Goal: Information Seeking & Learning: Find specific page/section

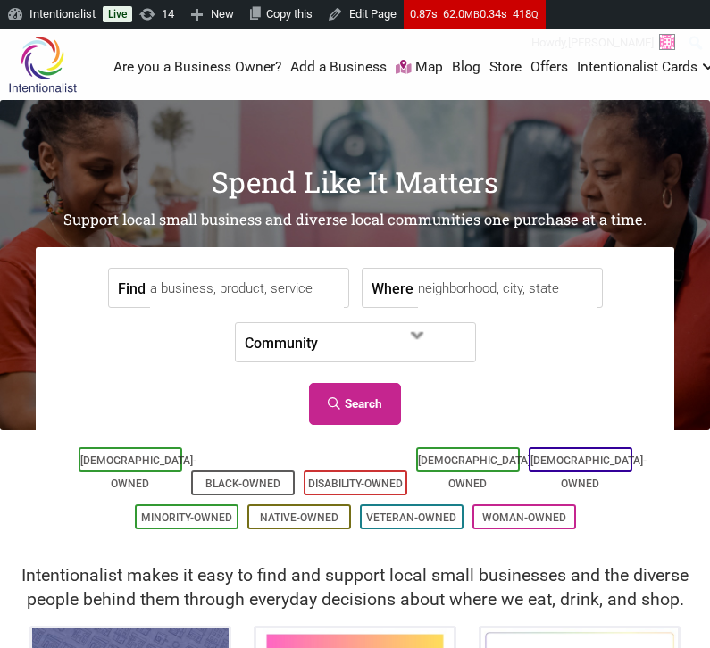
click at [223, 271] on input "Find" at bounding box center [247, 289] width 194 height 40
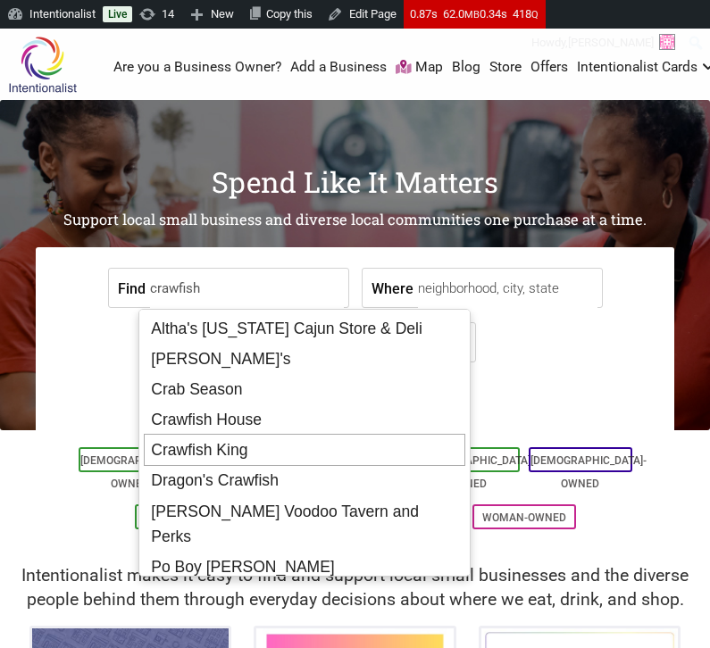
click at [240, 447] on div "Crawfish King" at bounding box center [304, 450] width 321 height 32
type input "Crawfish King"
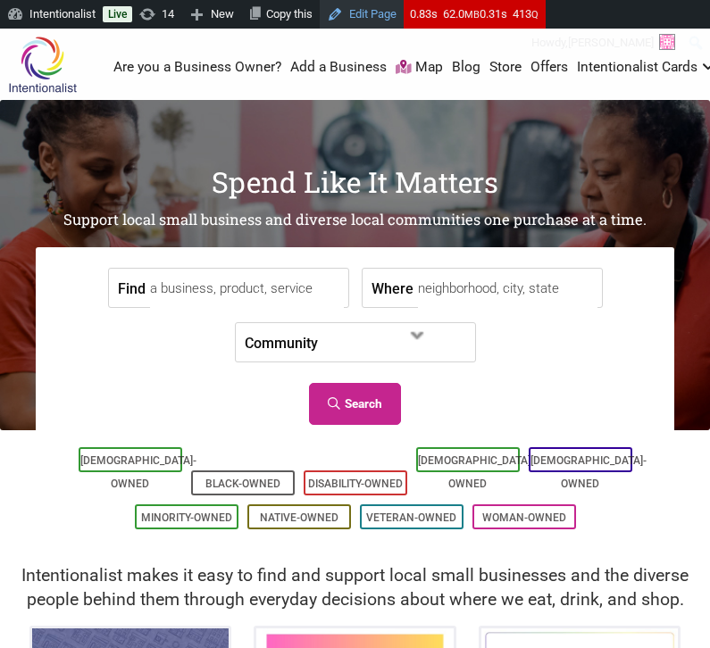
drag, startPoint x: 429, startPoint y: 69, endPoint x: 337, endPoint y: 1, distance: 114.3
click at [189, 304] on input "Find" at bounding box center [247, 289] width 194 height 40
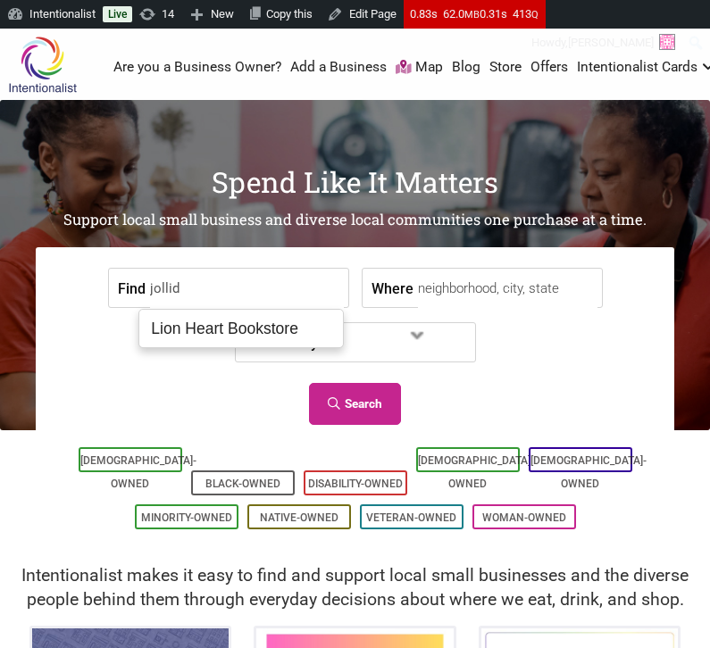
type input "jollida"
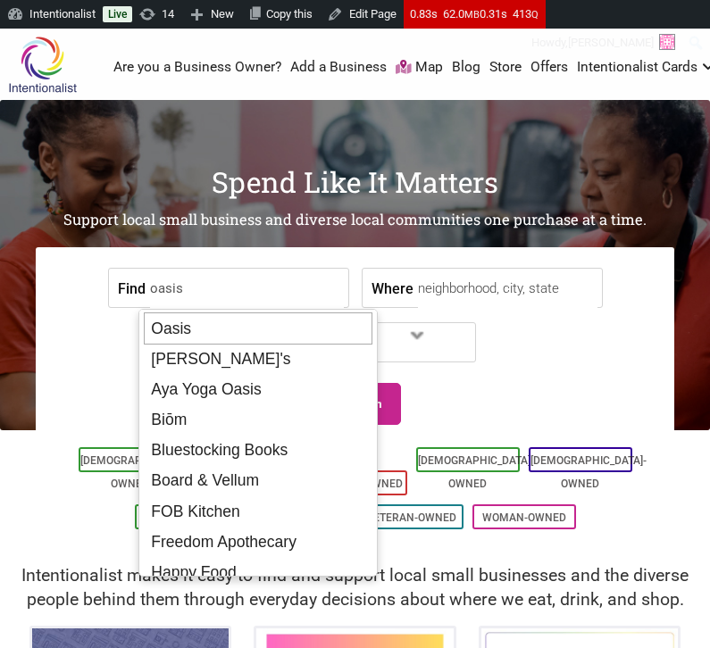
drag, startPoint x: 192, startPoint y: 344, endPoint x: 200, endPoint y: 323, distance: 22.0
click at [200, 323] on ul "Oasis Alibi's Aya Yoga Oasis Biōm Bluestocking Books Board & Vellum FOB Kitchen…" at bounding box center [257, 443] width 239 height 268
click at [192, 329] on div "Oasis" at bounding box center [258, 328] width 229 height 32
type input "Oasis"
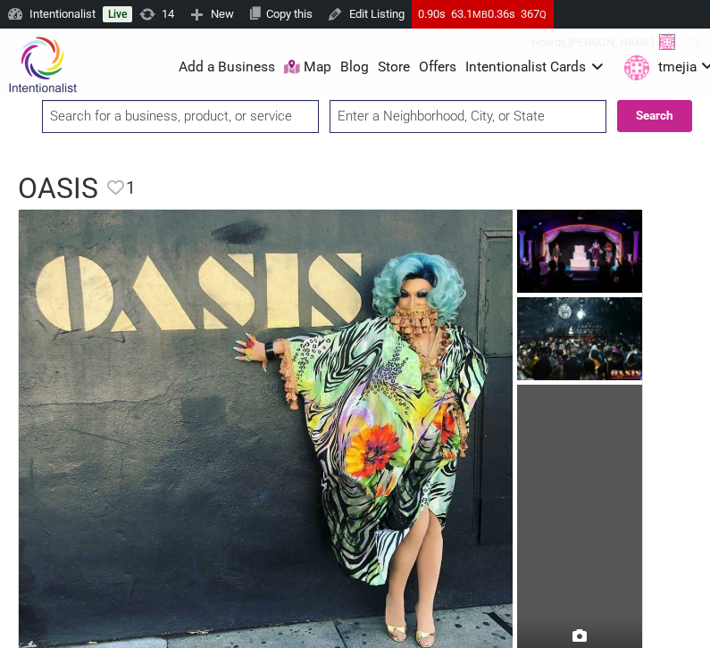
click at [165, 109] on input "search" at bounding box center [180, 116] width 277 height 33
click at [247, 119] on input "yummy h" at bounding box center [180, 116] width 277 height 33
click at [234, 126] on input "yummy h" at bounding box center [180, 116] width 277 height 33
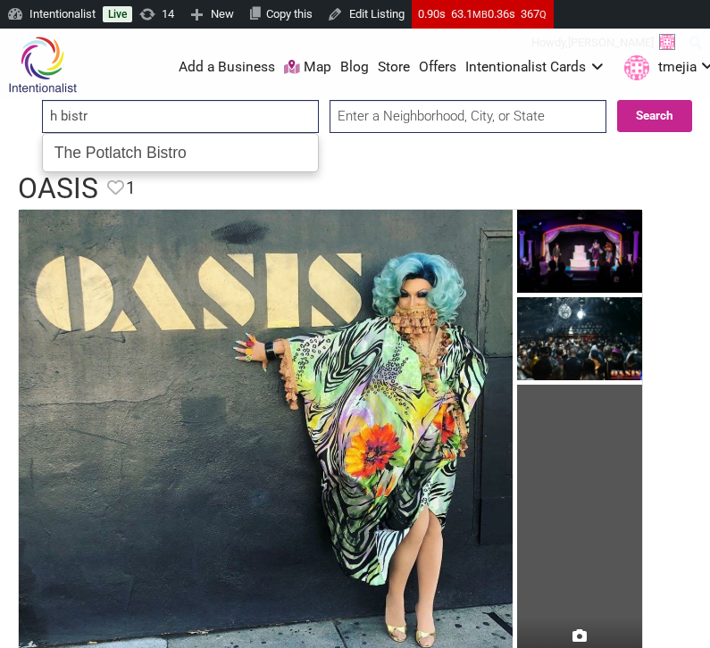
type input "h bistro"
click at [242, 124] on input "king's" at bounding box center [180, 116] width 277 height 33
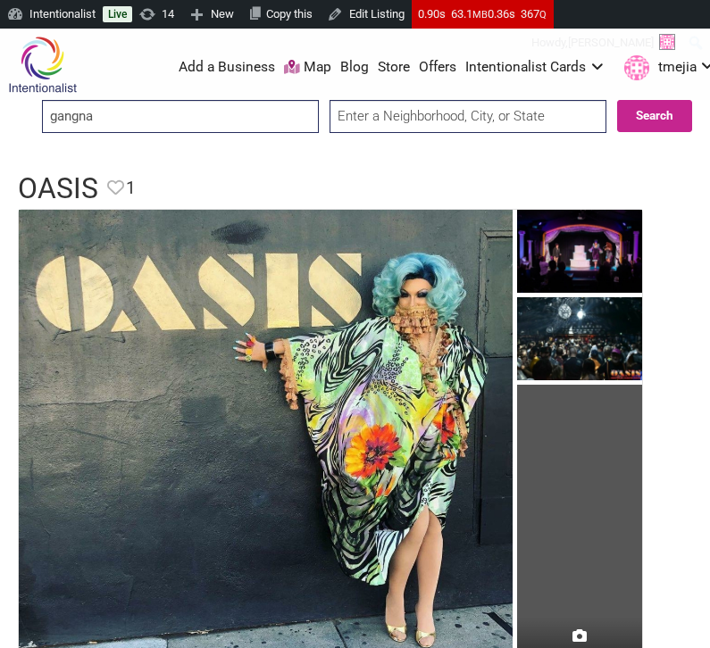
type input "gangnam"
click at [207, 113] on input "search" at bounding box center [180, 116] width 277 height 33
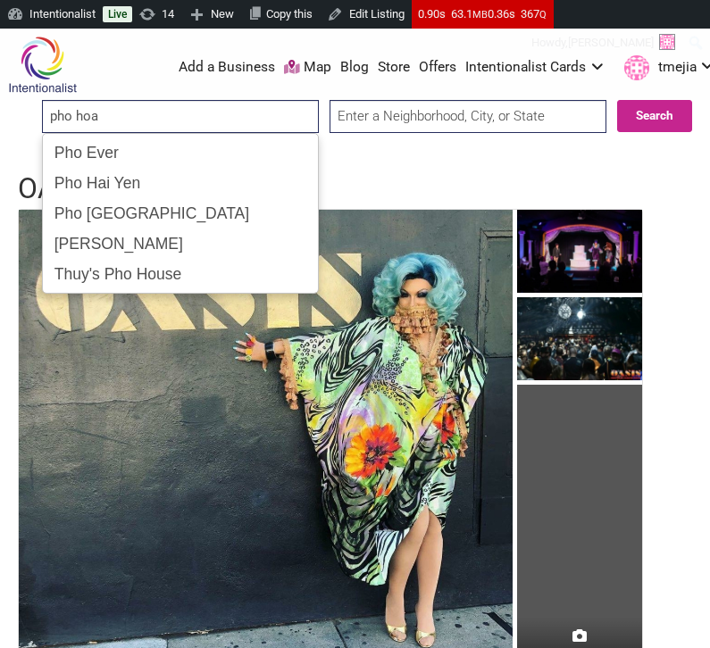
type input "pho hoa"
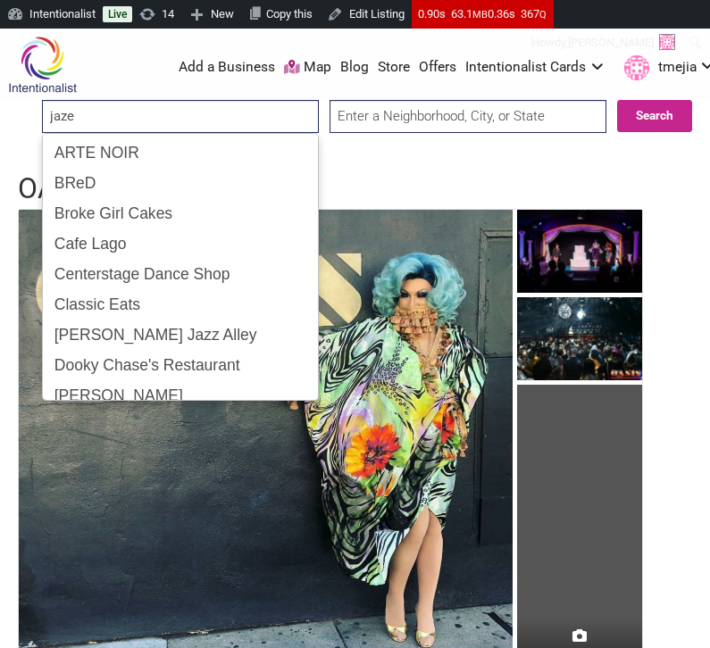
type input "jazer"
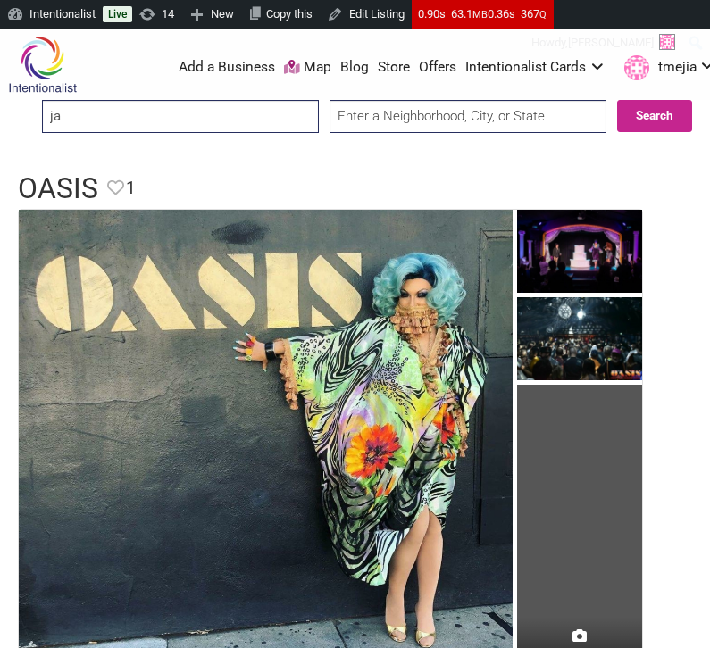
type input "j"
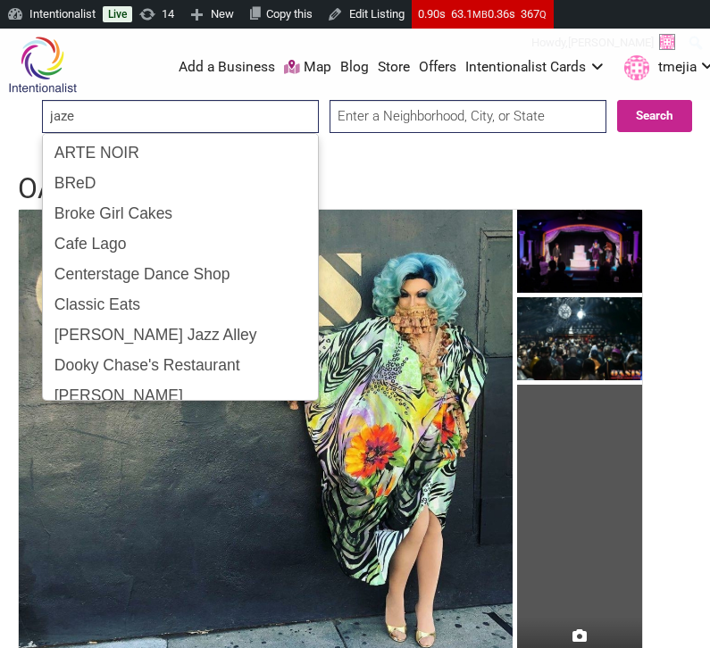
type input "jazen"
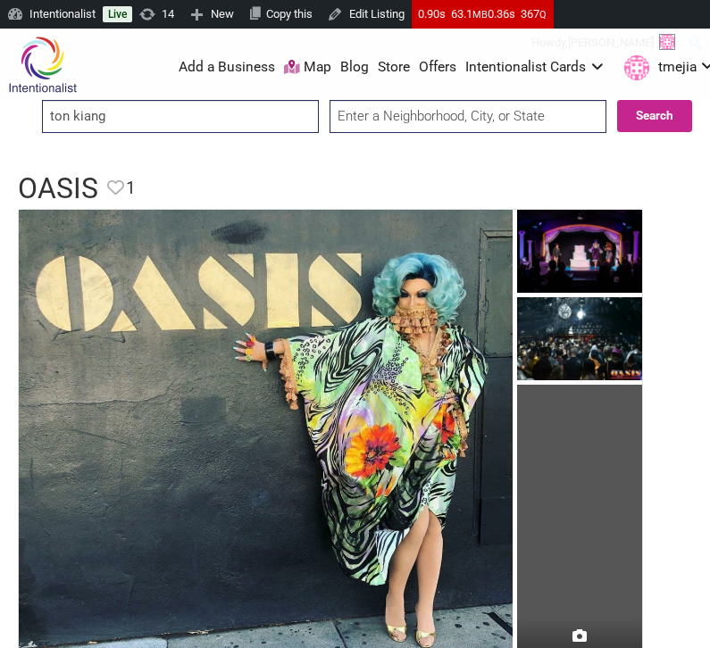
click at [280, 107] on input "ton kiang" at bounding box center [180, 116] width 277 height 33
click at [276, 124] on input "homestyle dim" at bounding box center [180, 116] width 277 height 33
type input "honeycourt"
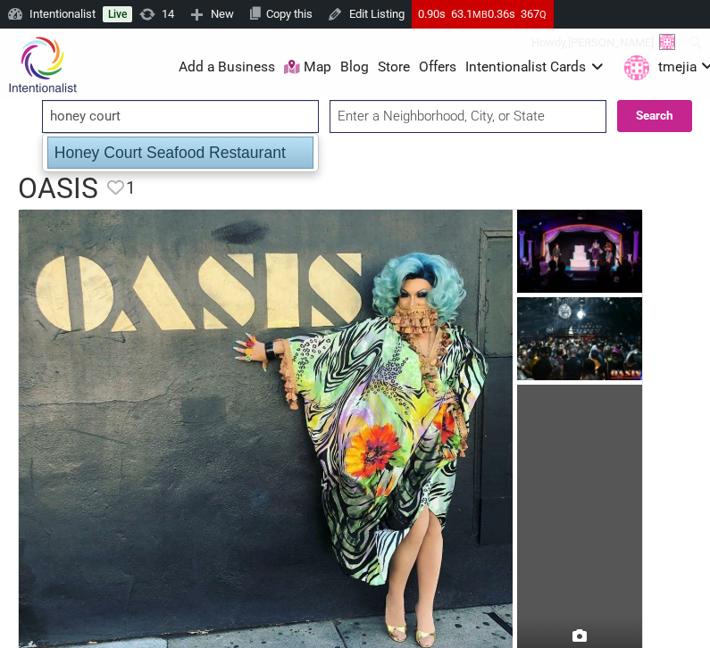
click at [239, 154] on div "Honey Court Seafood Restaurant" at bounding box center [180, 153] width 266 height 32
type input "Honey Court Seafood Restaurant"
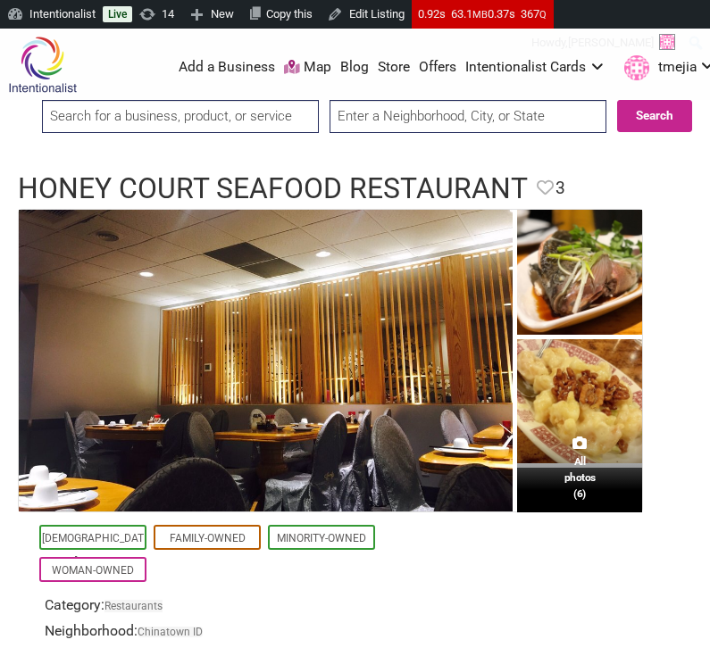
click at [242, 115] on input "search" at bounding box center [180, 116] width 277 height 33
type input "r"
type input "tp tea"
click at [24, 100] on input "Search" at bounding box center [55, 117] width 63 height 34
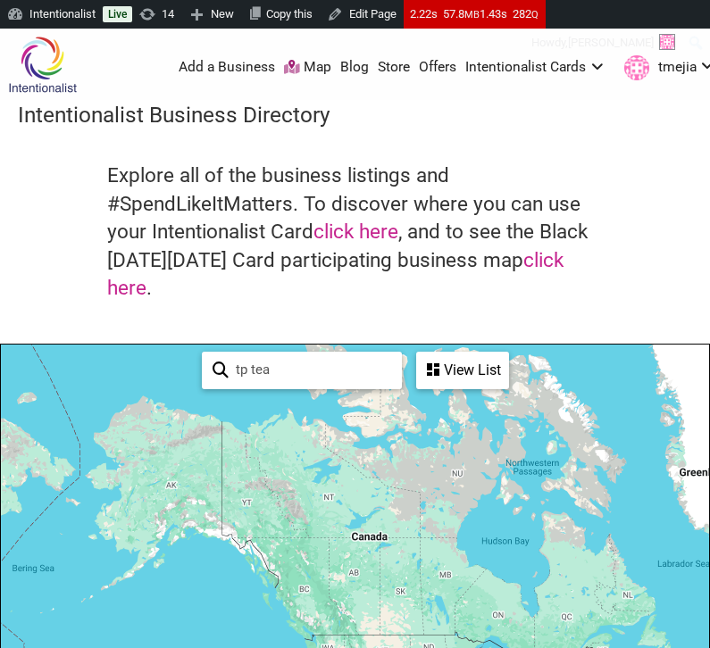
click at [52, 76] on img at bounding box center [42, 65] width 85 height 58
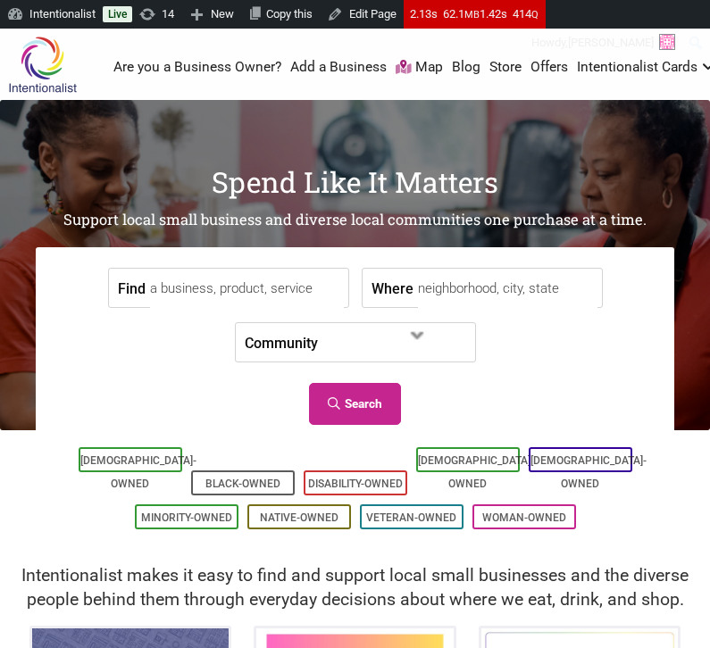
click at [212, 300] on input "Find" at bounding box center [247, 289] width 194 height 40
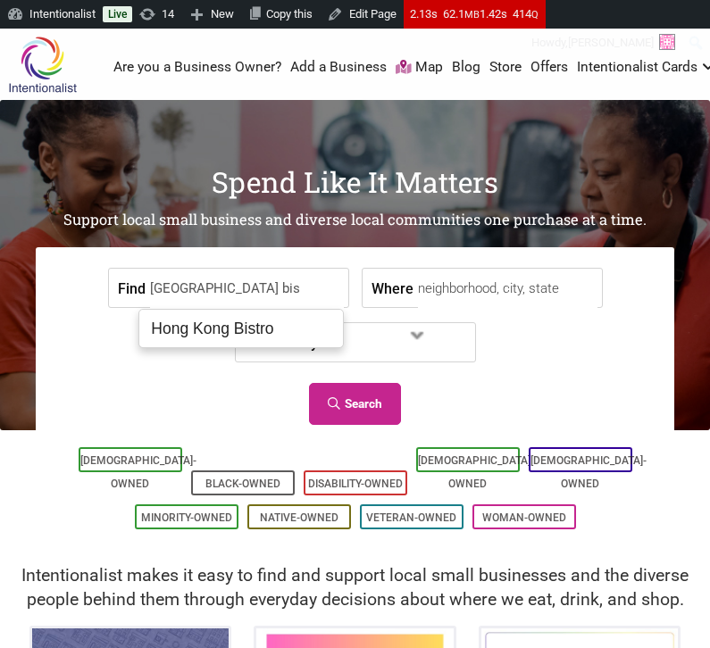
type input "hong kong bis"
click at [310, 295] on input "hong kong bis" at bounding box center [247, 289] width 194 height 40
type input "Jufeng Noodle House"
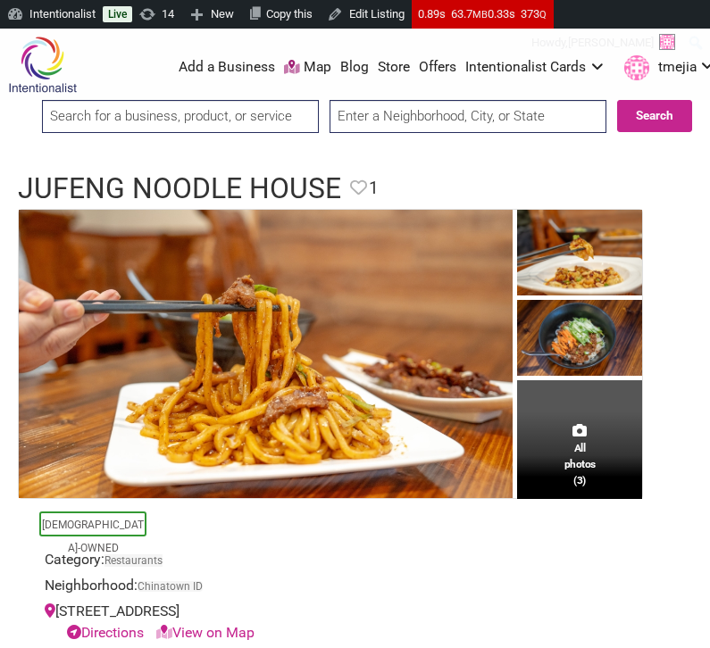
drag, startPoint x: 244, startPoint y: 104, endPoint x: 246, endPoint y: 114, distance: 10.2
click at [244, 107] on input "search" at bounding box center [180, 116] width 277 height 33
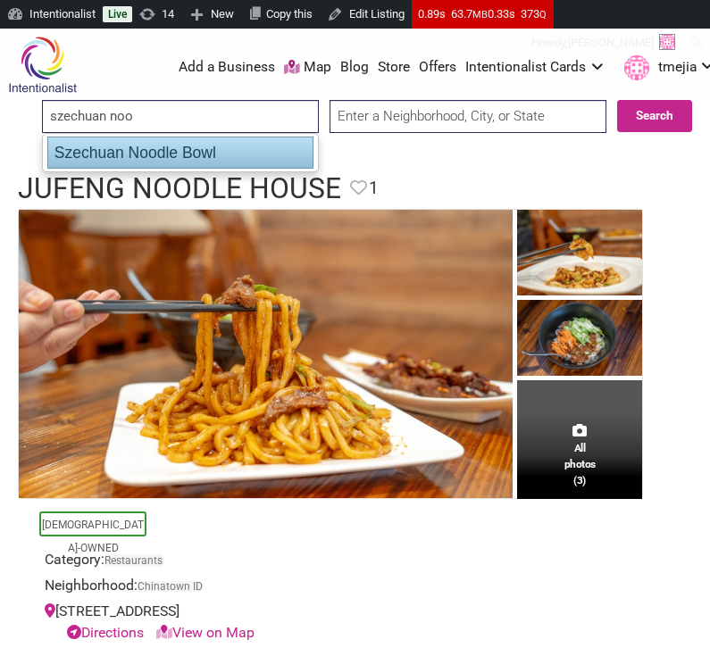
click at [210, 154] on div "Szechuan Noodle Bowl" at bounding box center [180, 153] width 266 height 32
type input "Szechuan Noodle Bowl"
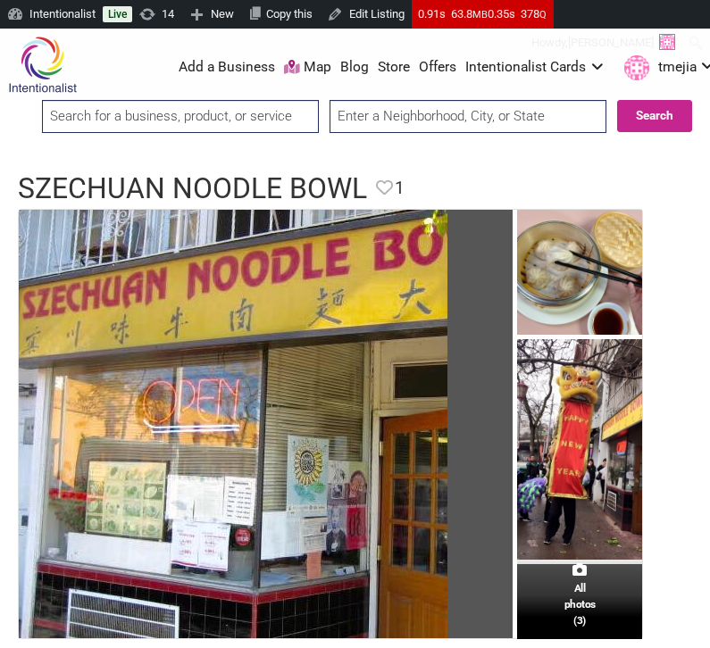
click at [276, 114] on input "search" at bounding box center [180, 116] width 277 height 33
type input "jin huang"
type input "diamond bay"
click at [158, 122] on input "search" at bounding box center [180, 116] width 277 height 33
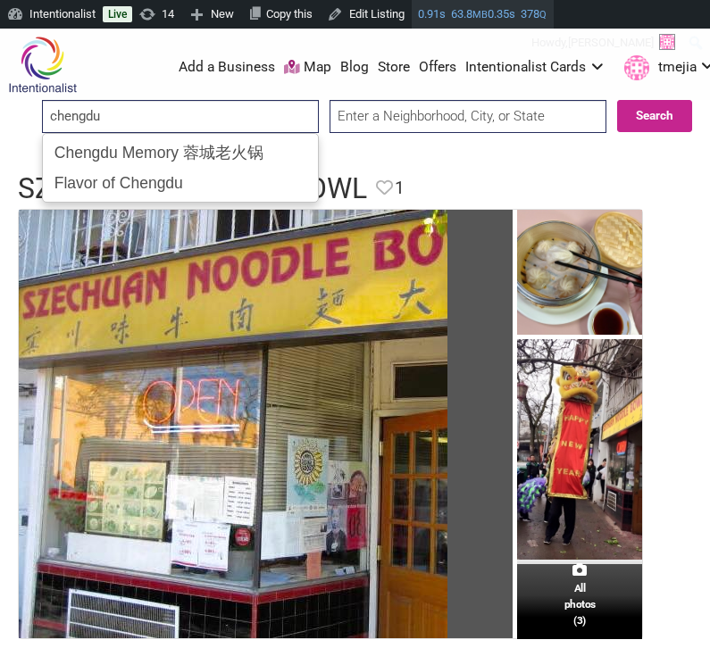
type input "chengdu"
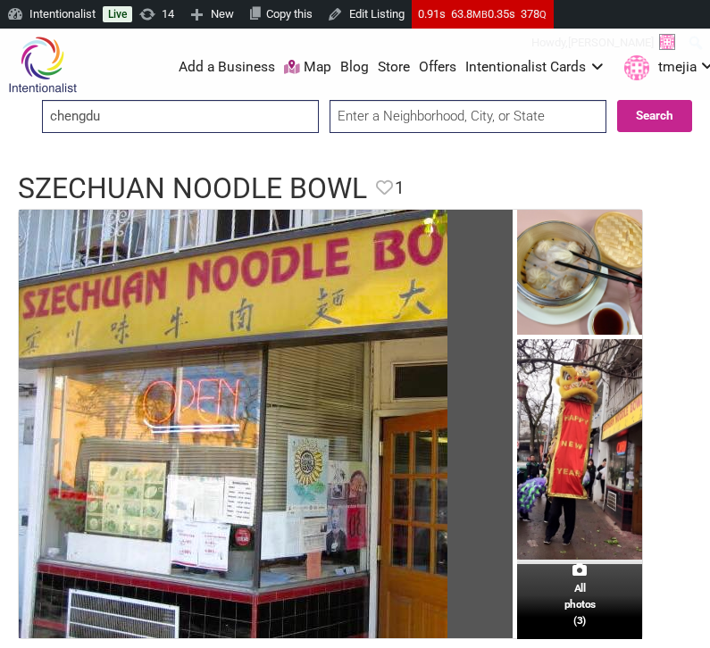
click at [204, 116] on input "chengdu" at bounding box center [180, 116] width 277 height 33
click at [212, 101] on input "ten seconds" at bounding box center [180, 116] width 277 height 33
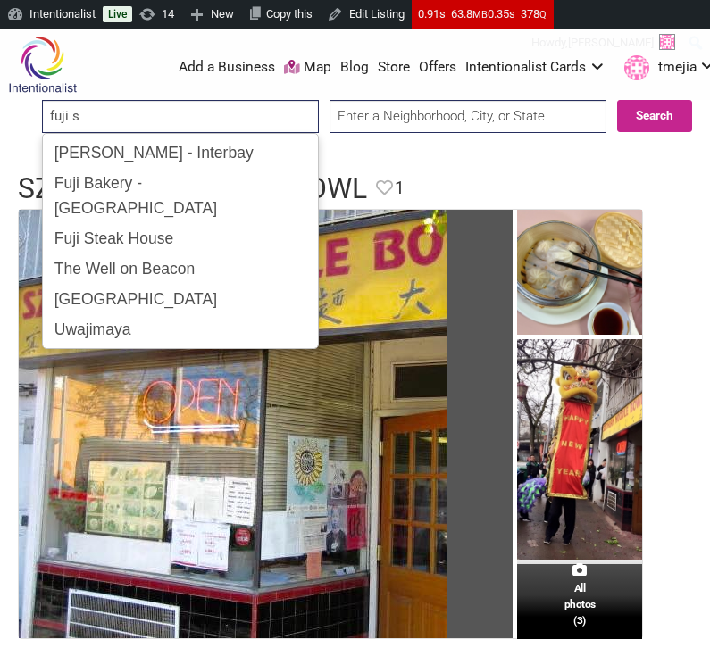
type input "fuji su"
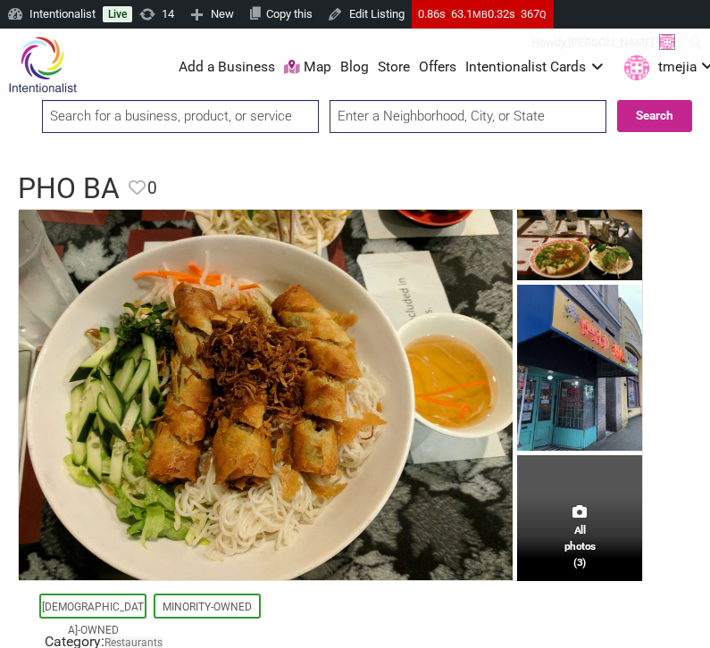
click at [217, 127] on input "search" at bounding box center [180, 116] width 277 height 33
click at [292, 116] on input "[PERSON_NAME]'s" at bounding box center [180, 116] width 277 height 33
type input "new century"
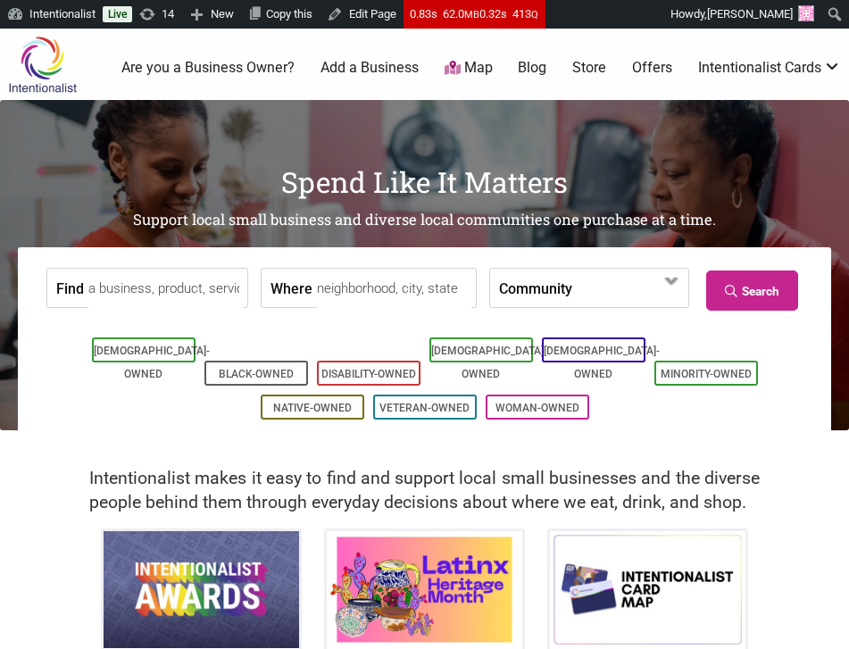
drag, startPoint x: 146, startPoint y: 290, endPoint x: 125, endPoint y: 278, distance: 24.8
click at [146, 290] on input "Find" at bounding box center [165, 289] width 154 height 40
type input "a+"
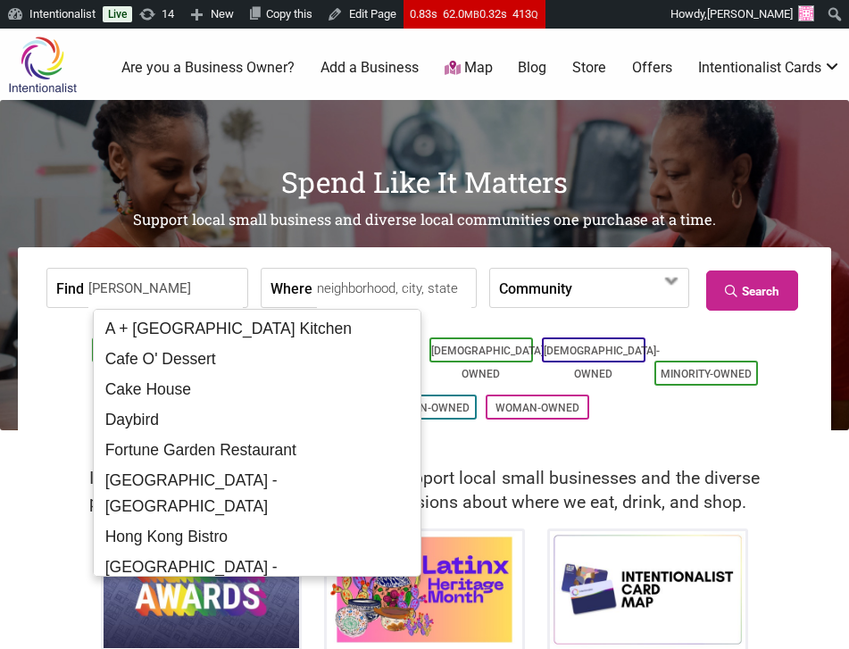
type input "[GEOGRAPHIC_DATA]"
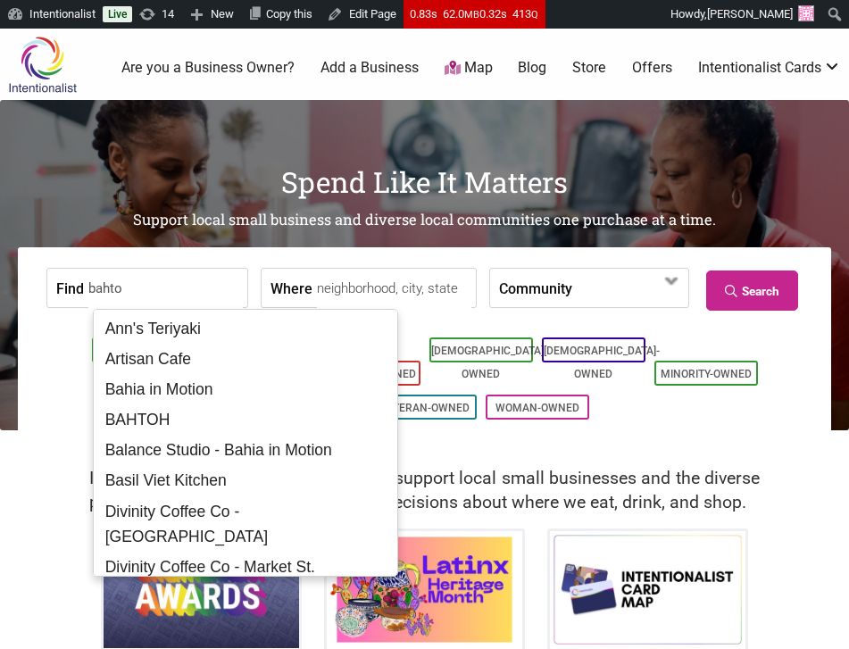
type input "bahtoh"
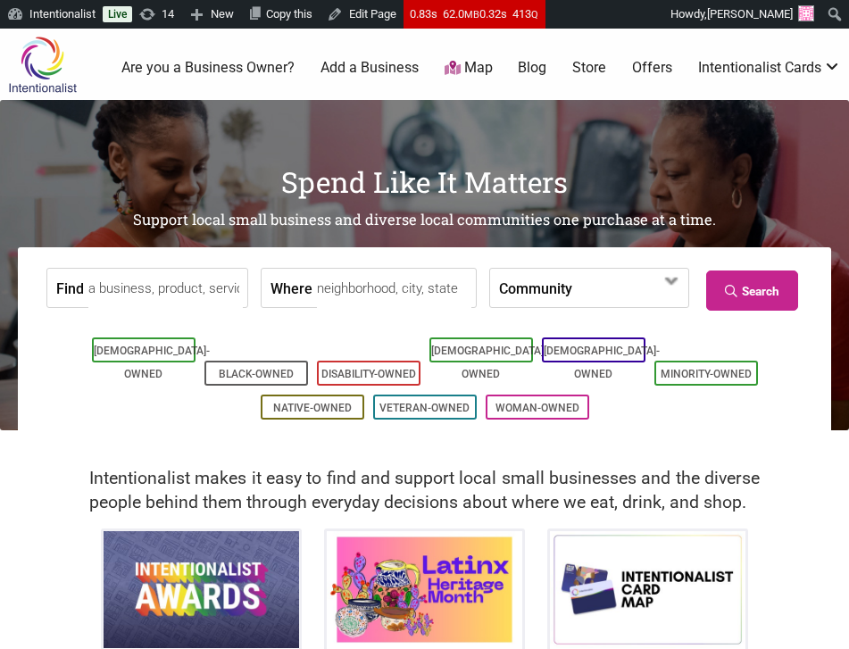
type input "b"
type input "canton noo"
type input "gourmet noodl"
type input "kilig"
type input "mak fai kung [PERSON_NAME]"
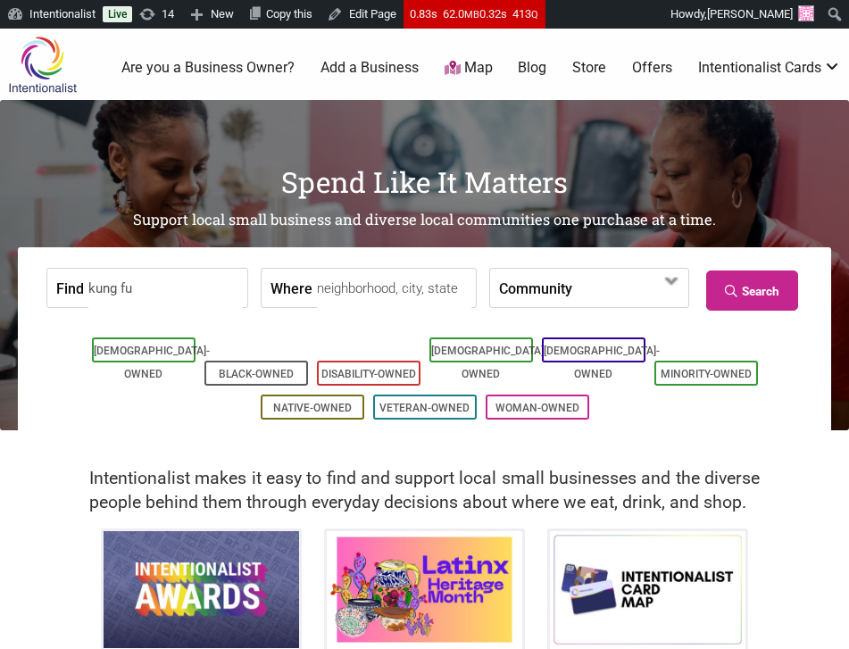
click at [210, 293] on input "kung fu" at bounding box center [165, 289] width 154 height 40
type input "mother yoga"
type input "northwest kung"
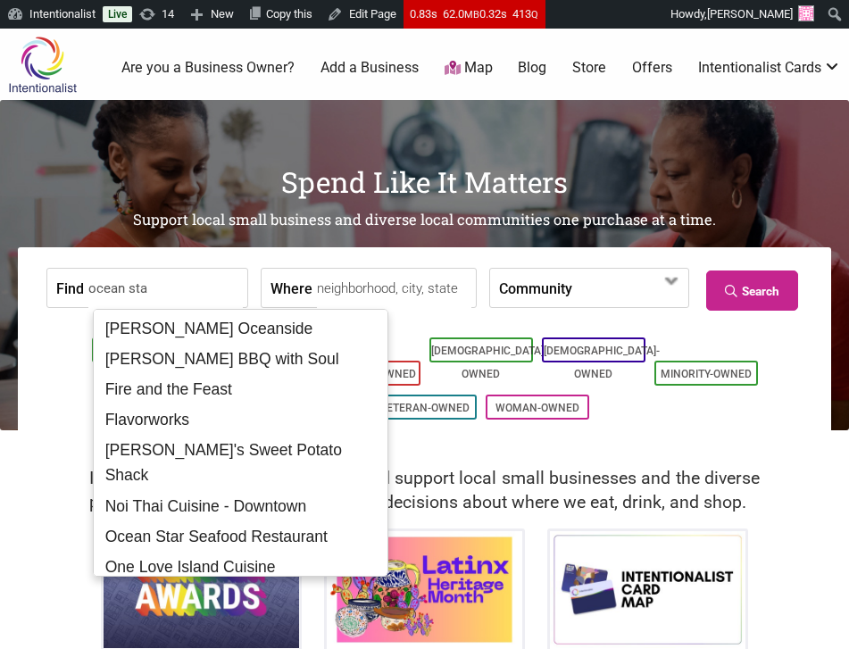
type input "ocean star"
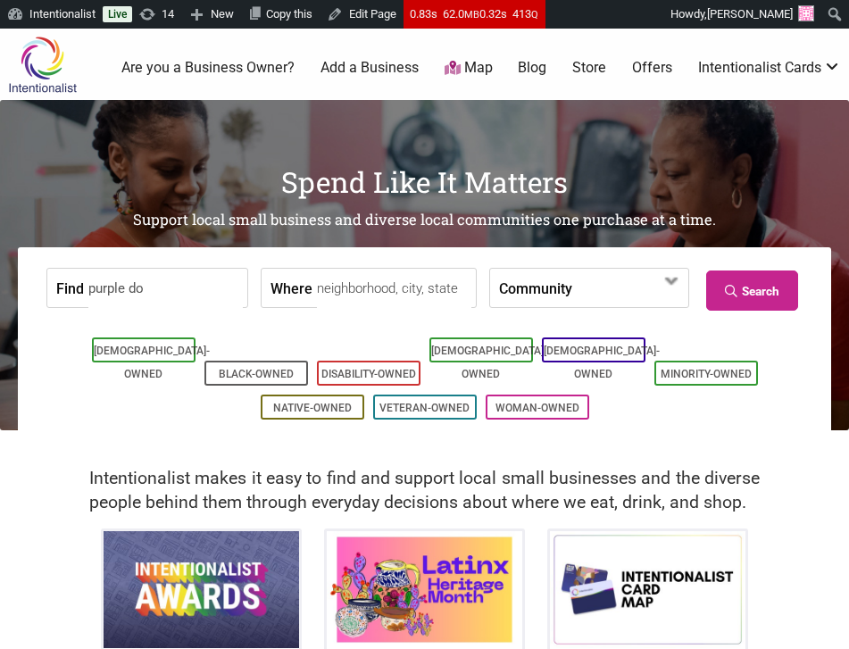
type input "purple dot"
type input "reclaim clay"
type input "[PERSON_NAME]"
type input "miero"
click at [141, 294] on input "Find" at bounding box center [165, 289] width 154 height 40
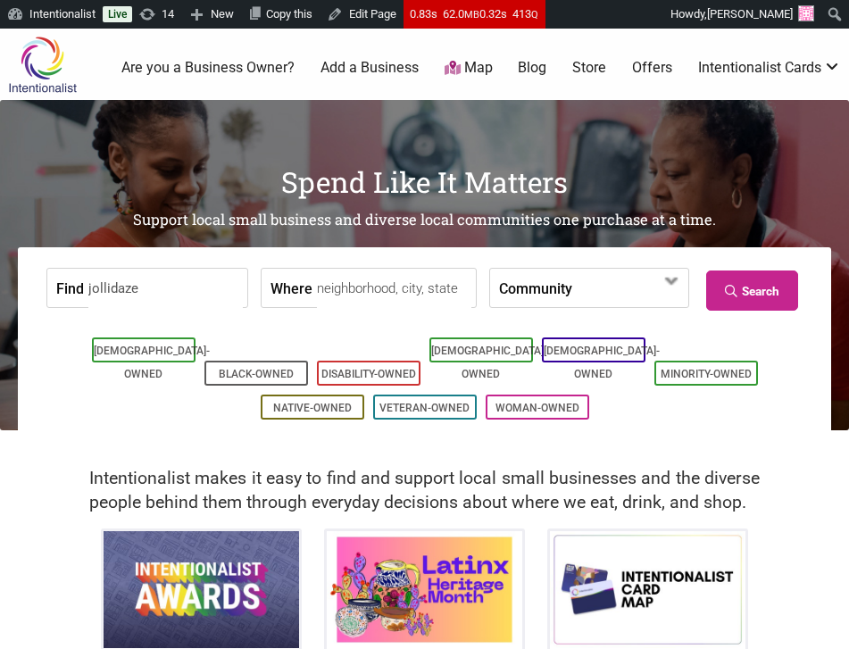
click at [134, 296] on input "jollidaze" at bounding box center [165, 289] width 154 height 40
type input "yummy house"
type input "king's bar"
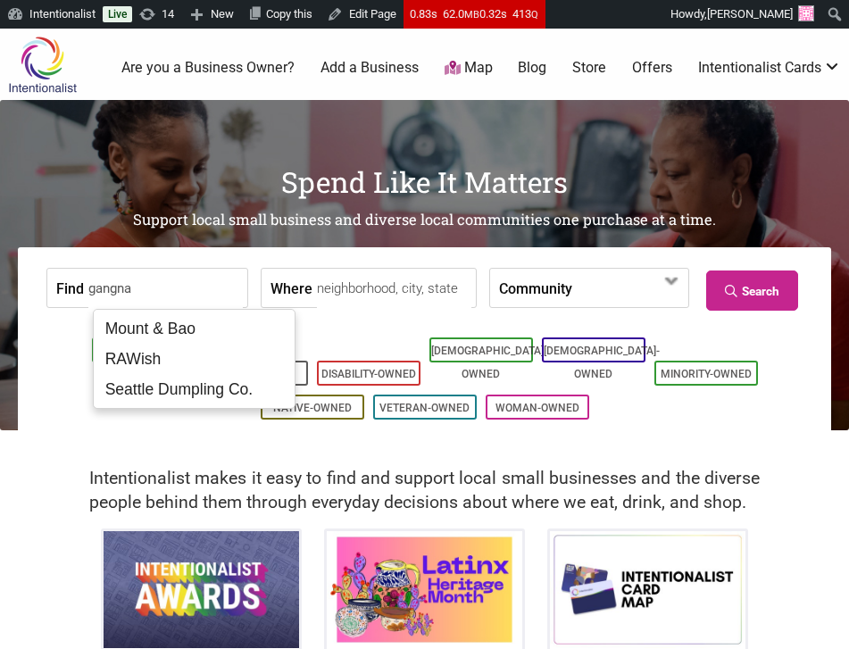
type input "gangnam"
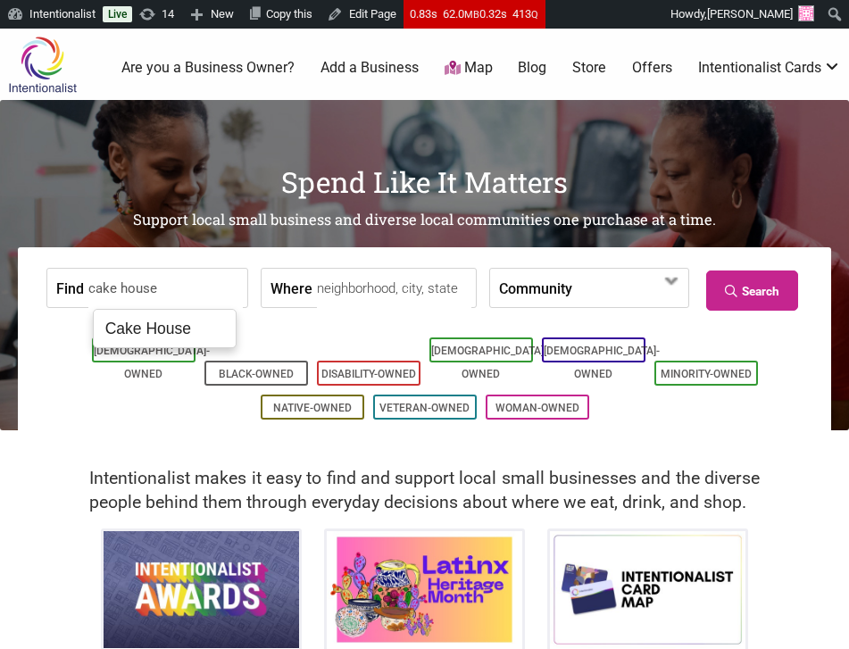
type input "cake house"
click at [112, 292] on input "cake house" at bounding box center [165, 289] width 154 height 40
click at [204, 299] on input "szechuan rice noodles" at bounding box center [165, 289] width 154 height 40
click at [227, 288] on input "szechuan rice noodles" at bounding box center [165, 289] width 154 height 40
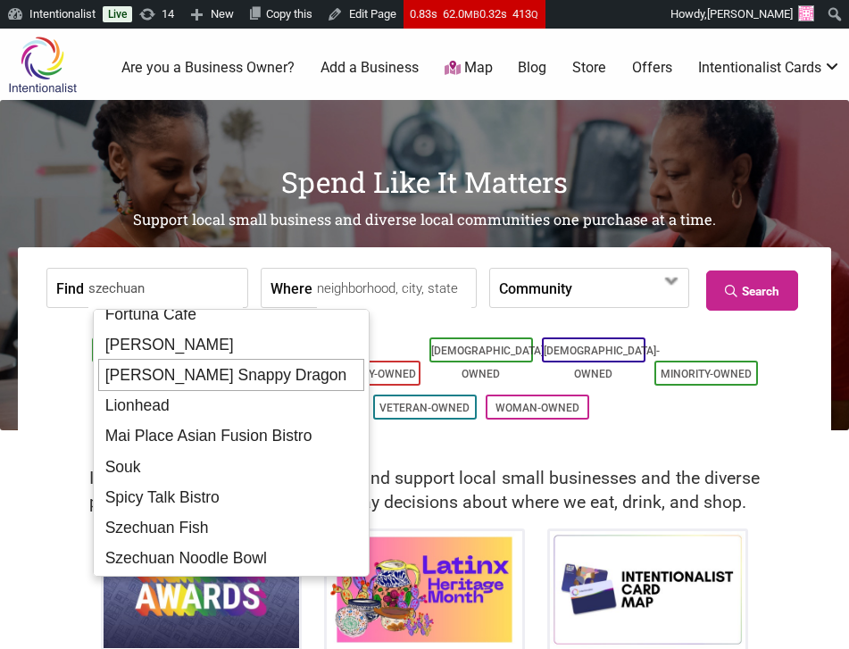
scroll to position [147, 0]
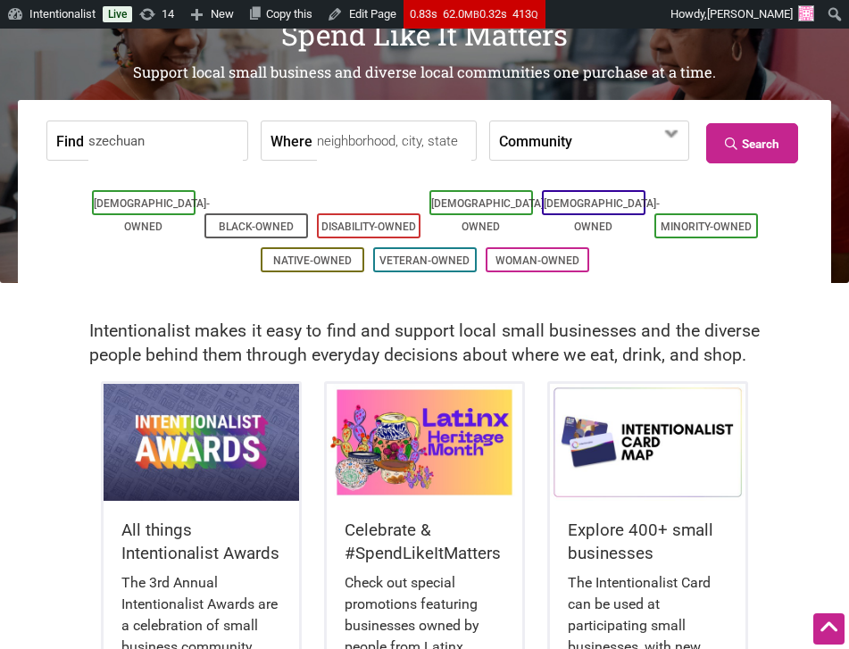
click at [142, 145] on input "szechuan" at bounding box center [165, 141] width 154 height 40
click at [141, 144] on input "szechuan" at bounding box center [165, 141] width 154 height 40
type input "[PERSON_NAME]"
type input "ton kian"
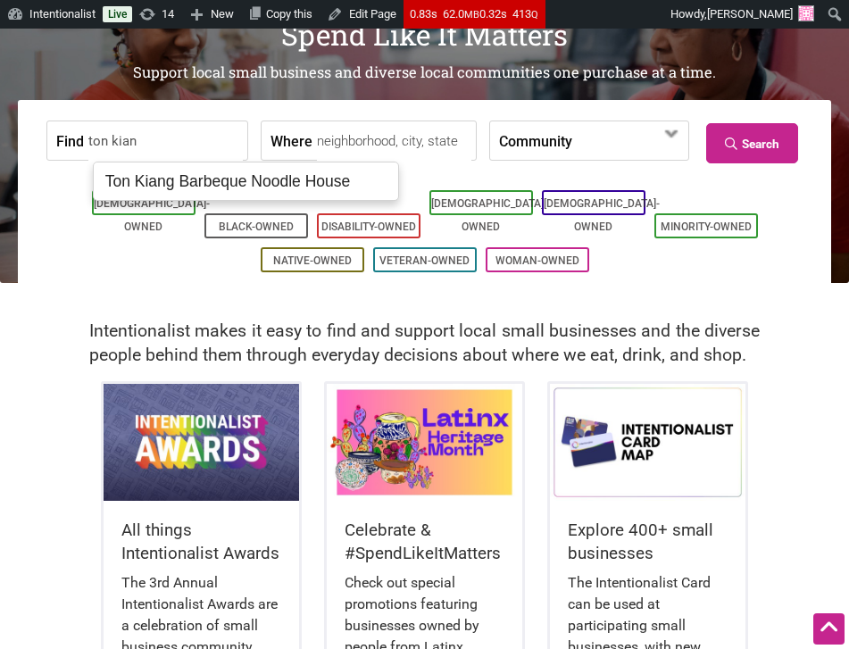
scroll to position [0, 0]
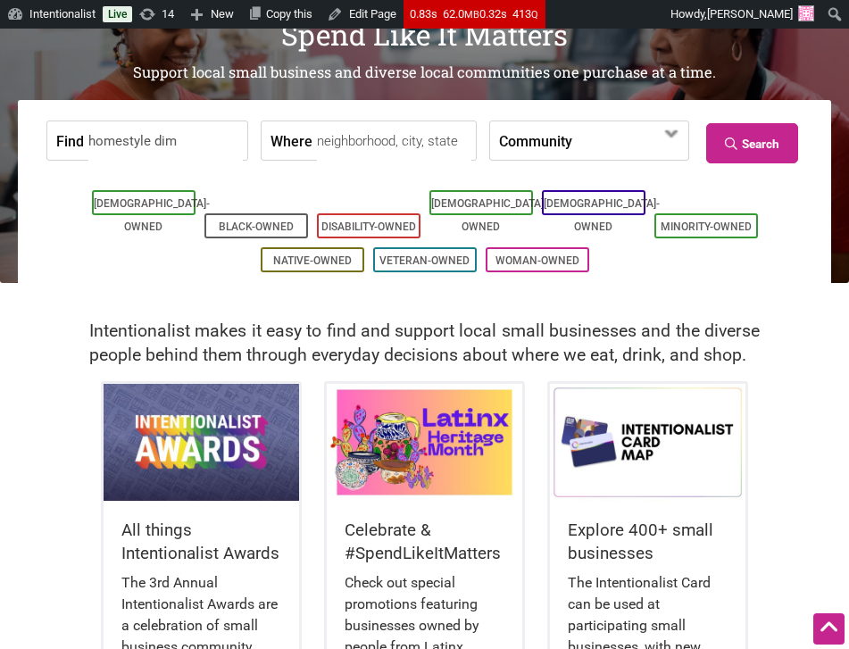
type input "homestyle dim"
type input "honey court"
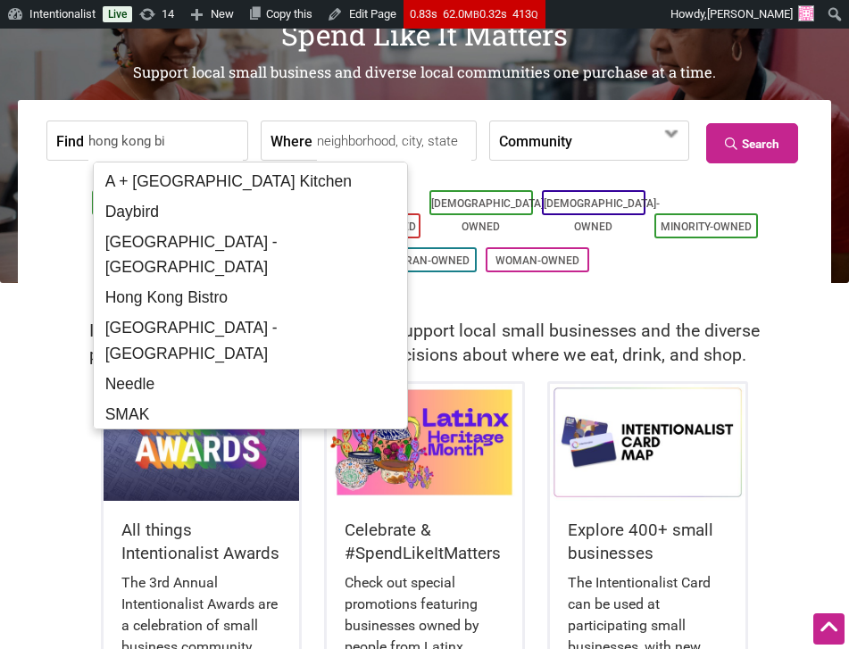
type input "[GEOGRAPHIC_DATA] bis"
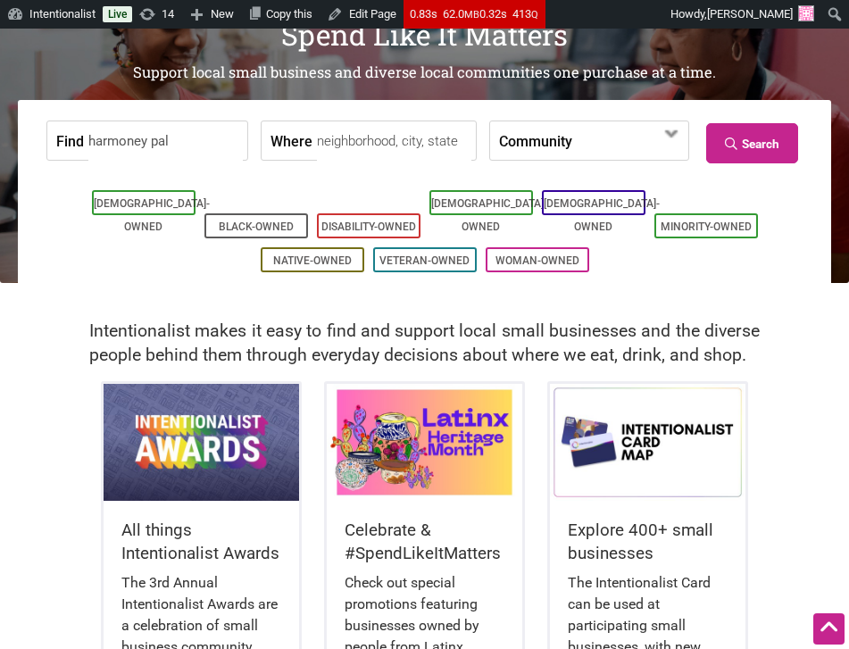
type input "harmoney pala"
type input "harmony pala"
type input "h"
type input "jufeng"
type input "sze"
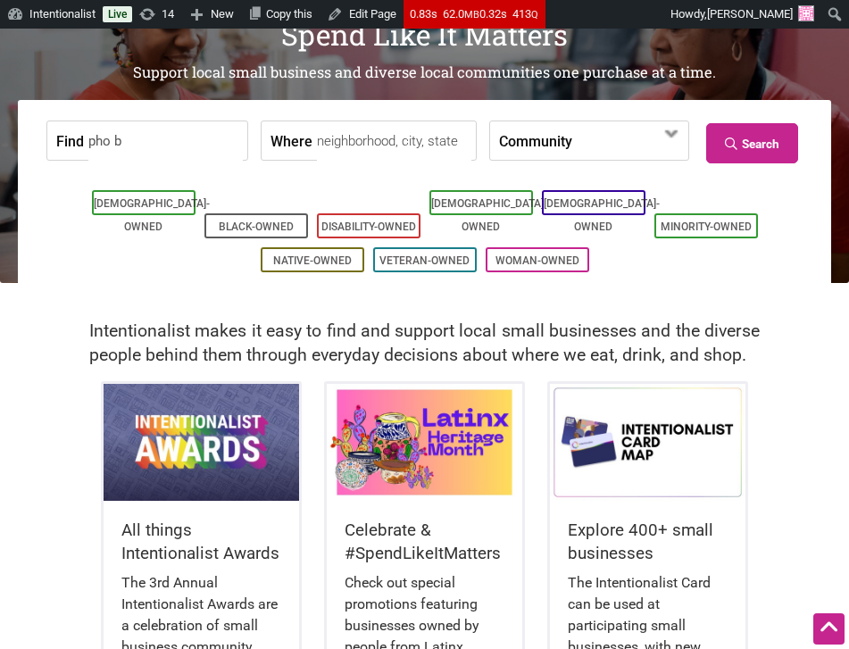
type input "pho ba"
type input "[PERSON_NAME]'s noodle"
type input "new century tea"
click at [181, 142] on input "new century tea" at bounding box center [165, 141] width 154 height 40
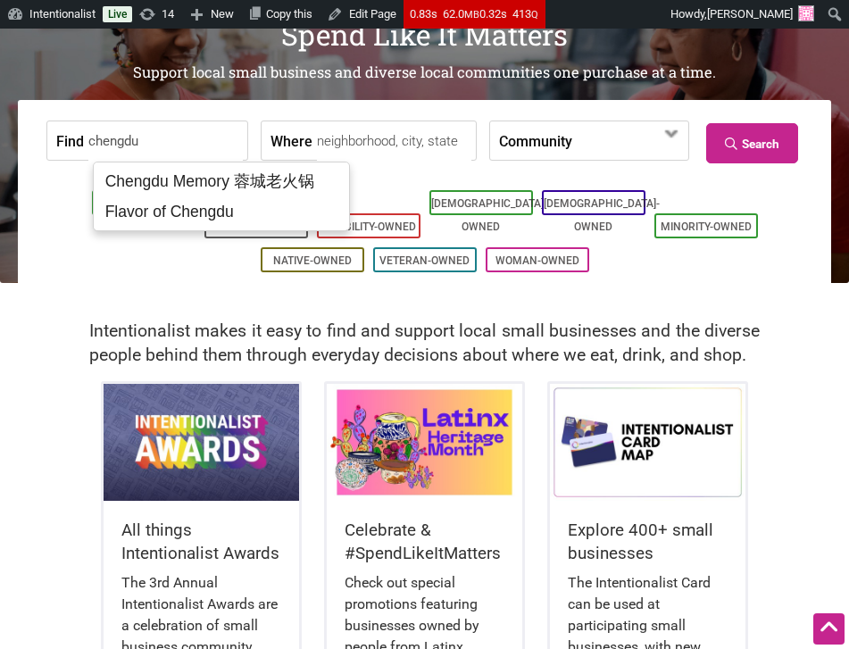
type input "chengdu"
